Goal: Information Seeking & Learning: Learn about a topic

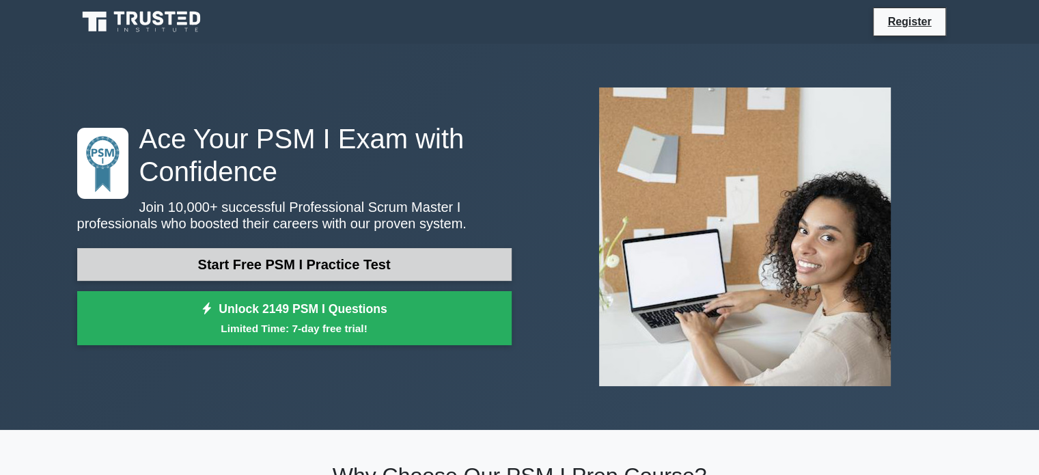
click at [341, 264] on link "Start Free PSM I Practice Test" at bounding box center [294, 264] width 434 height 33
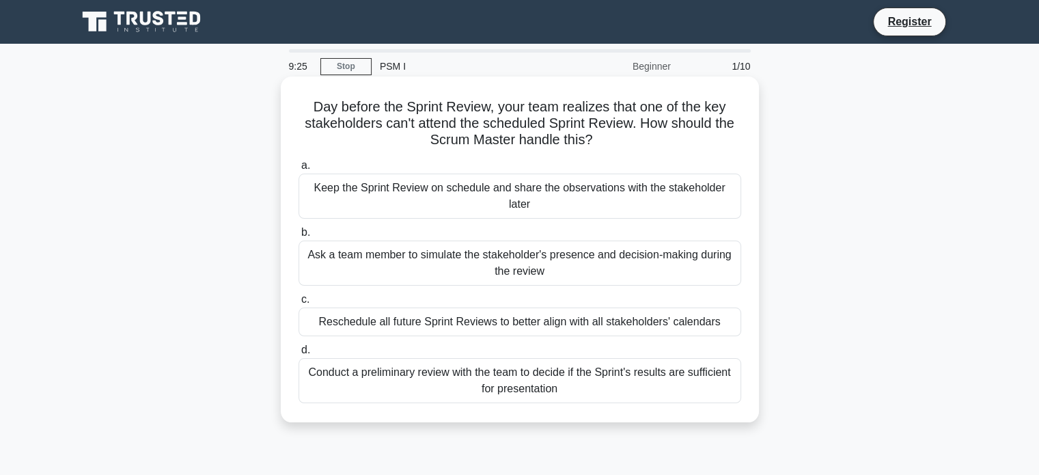
click at [426, 360] on div "Conduct a preliminary review with the team to decide if the Sprint's results ar…" at bounding box center [519, 380] width 443 height 45
click at [298, 354] on input "d. Conduct a preliminary review with the team to decide if the Sprint's results…" at bounding box center [298, 350] width 0 height 9
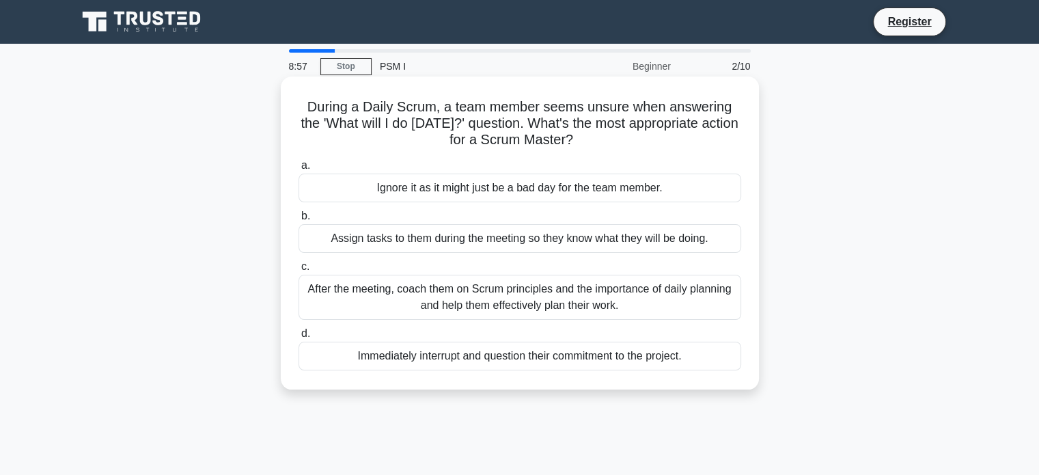
click at [395, 308] on div "After the meeting, coach them on Scrum principles and the importance of daily p…" at bounding box center [519, 297] width 443 height 45
click at [298, 271] on input "c. After the meeting, coach them on Scrum principles and the importance of dail…" at bounding box center [298, 266] width 0 height 9
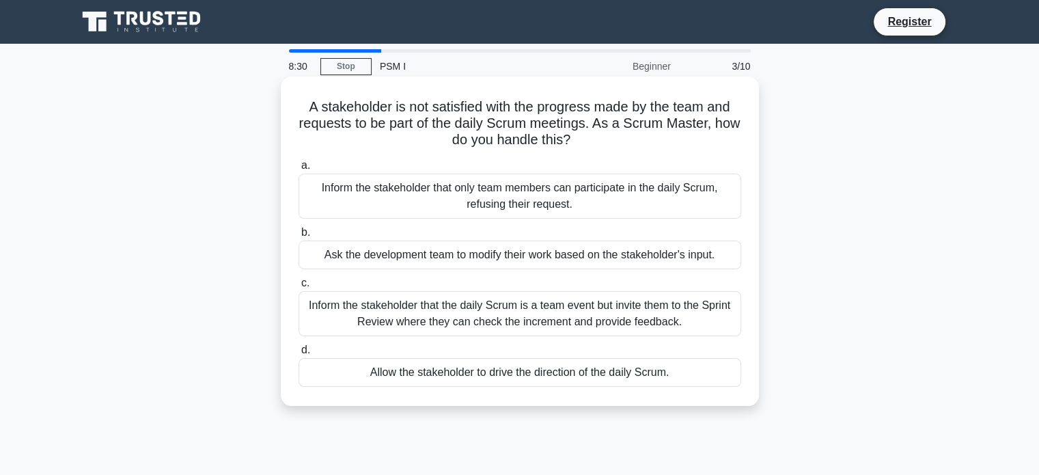
click at [419, 314] on div "Inform the stakeholder that the daily Scrum is a team event but invite them to …" at bounding box center [519, 313] width 443 height 45
click at [298, 288] on input "c. Inform the stakeholder that the daily Scrum is a team event but invite them …" at bounding box center [298, 283] width 0 height 9
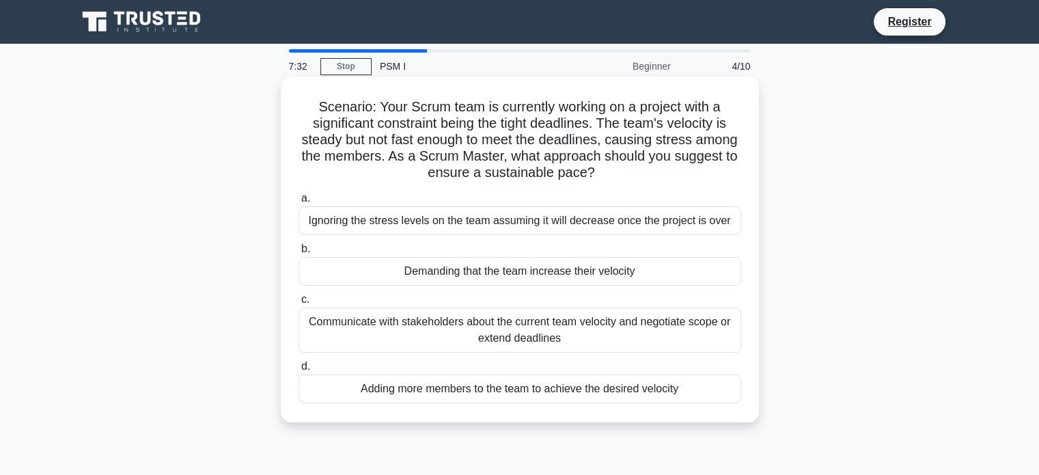
click at [504, 331] on div "Communicate with stakeholders about the current team velocity and negotiate sco…" at bounding box center [519, 329] width 443 height 45
click at [298, 304] on input "c. Communicate with stakeholders about the current team velocity and negotiate …" at bounding box center [298, 299] width 0 height 9
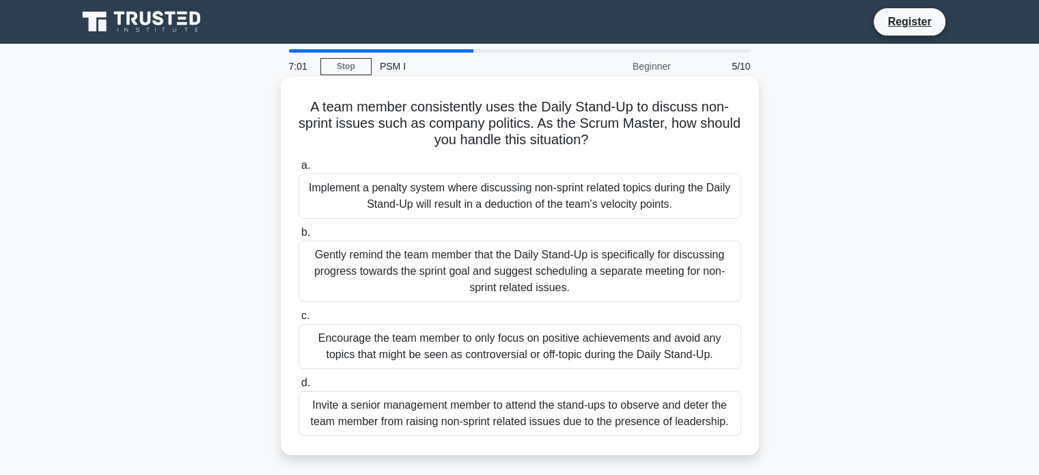
click at [365, 271] on div "Gently remind the team member that the Daily Stand-Up is specifically for discu…" at bounding box center [519, 270] width 443 height 61
click at [298, 237] on input "b. Gently remind the team member that the Daily Stand-Up is specifically for di…" at bounding box center [298, 232] width 0 height 9
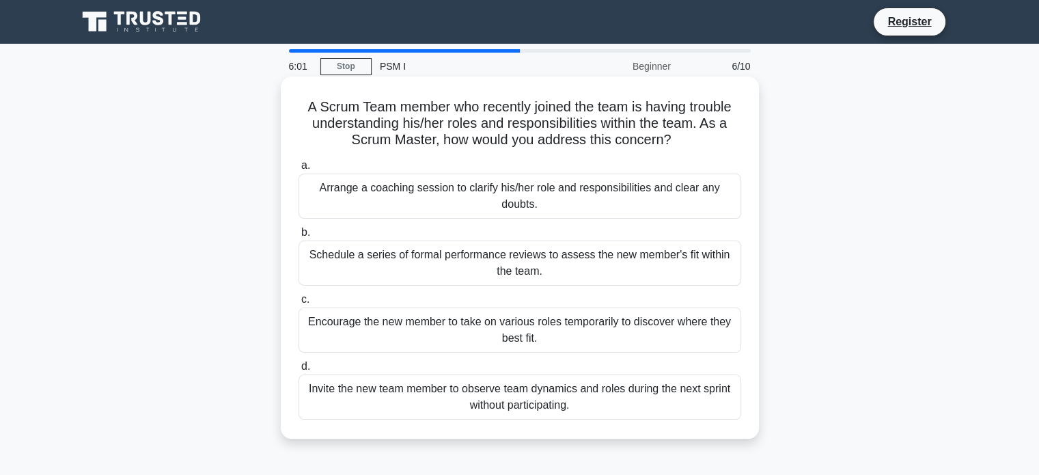
click at [406, 202] on div "Arrange a coaching session to clarify his/her role and responsibilities and cle…" at bounding box center [519, 195] width 443 height 45
click at [298, 170] on input "a. Arrange a coaching session to clarify his/her role and responsibilities and …" at bounding box center [298, 165] width 0 height 9
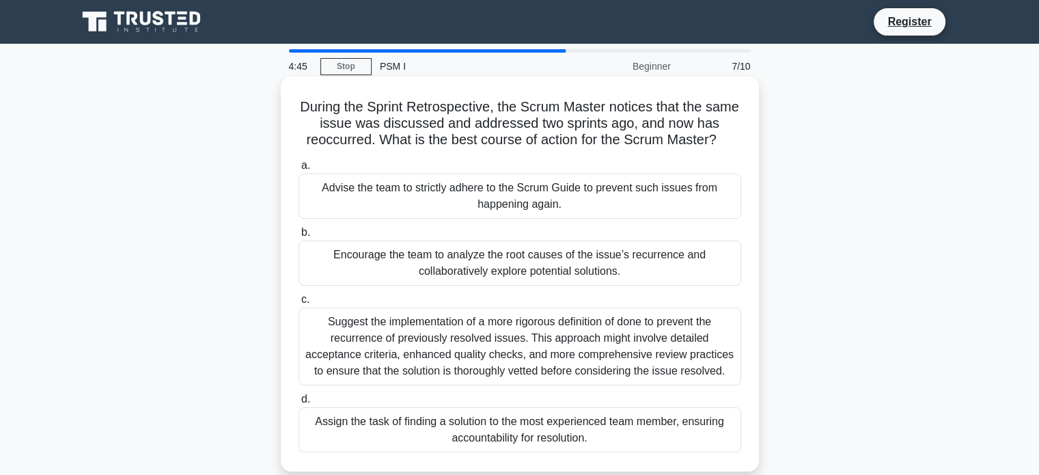
click at [468, 361] on div "Suggest the implementation of a more rigorous definition of done to prevent the…" at bounding box center [519, 346] width 443 height 78
click at [298, 304] on input "c. Suggest the implementation of a more rigorous definition of done to prevent …" at bounding box center [298, 299] width 0 height 9
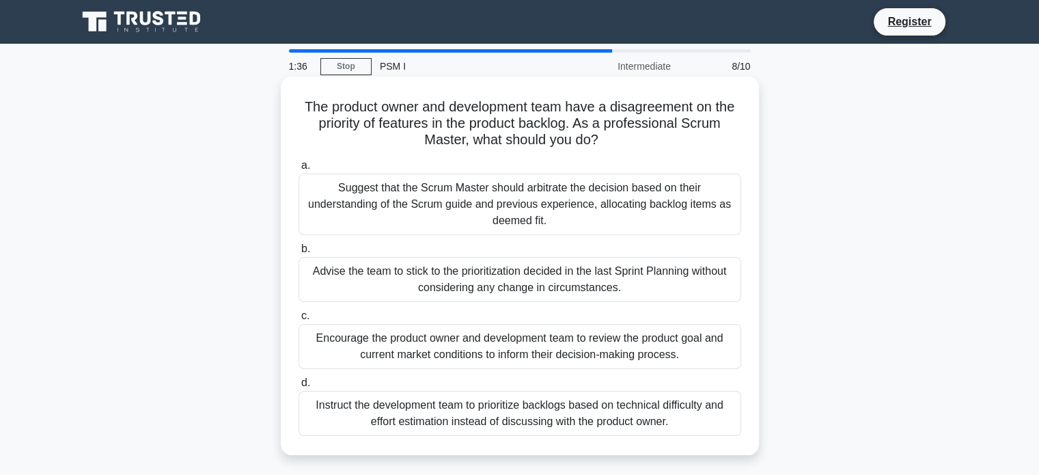
click at [508, 196] on div "Suggest that the Scrum Master should arbitrate the decision based on their unde…" at bounding box center [519, 203] width 443 height 61
click at [298, 170] on input "a. Suggest that the Scrum Master should arbitrate the decision based on their u…" at bounding box center [298, 165] width 0 height 9
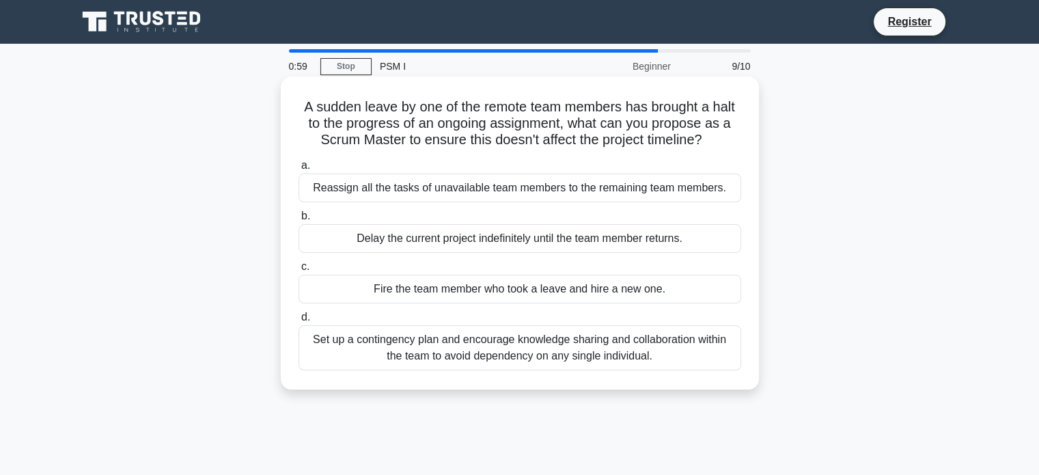
click at [527, 357] on div "Set up a contingency plan and encourage knowledge sharing and collaboration wit…" at bounding box center [519, 347] width 443 height 45
click at [298, 322] on input "d. Set up a contingency plan and encourage knowledge sharing and collaboration …" at bounding box center [298, 317] width 0 height 9
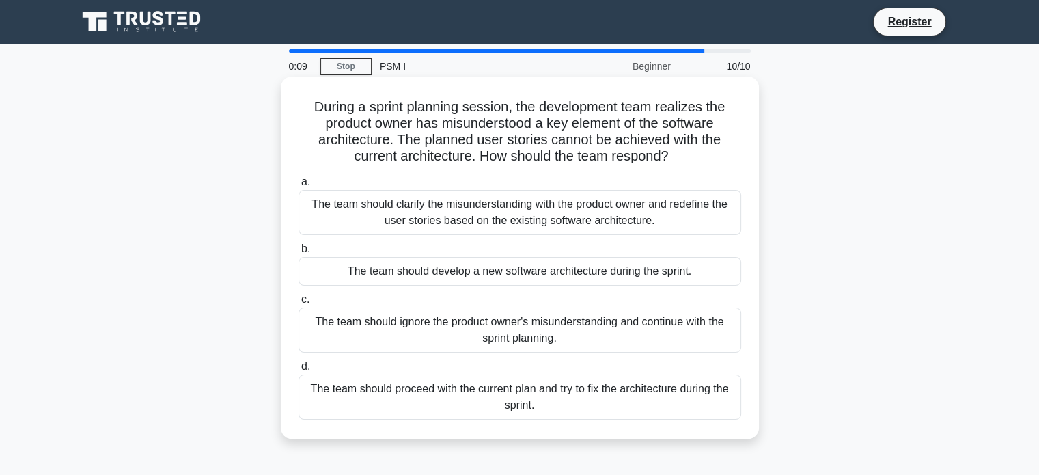
click at [398, 214] on div "The team should clarify the misunderstanding with the product owner and redefin…" at bounding box center [519, 212] width 443 height 45
click at [298, 186] on input "a. The team should clarify the misunderstanding with the product owner and rede…" at bounding box center [298, 182] width 0 height 9
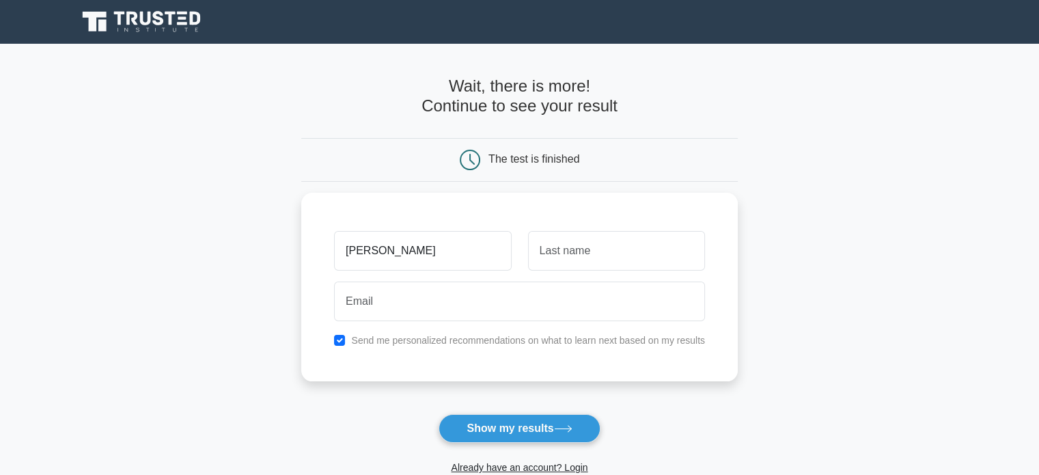
type input "[PERSON_NAME]"
type input "Cinq"
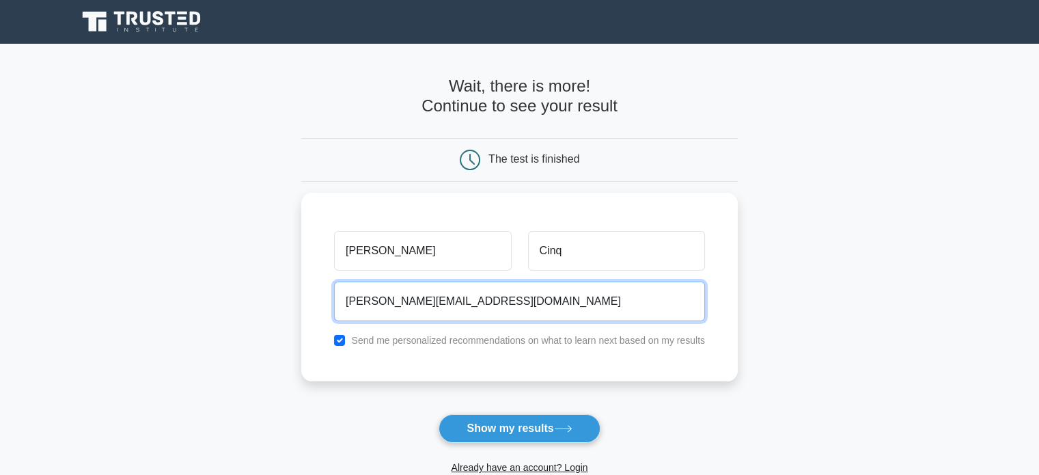
type input "Corinne.cinq-ext@ca-ts.fr"
click at [439, 414] on button "Show my results" at bounding box center [519, 428] width 161 height 29
